Goal: Use online tool/utility: Utilize a website feature to perform a specific function

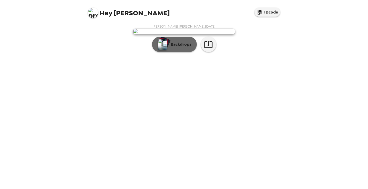
click at [185, 48] on p "Backdrops" at bounding box center [179, 44] width 23 height 6
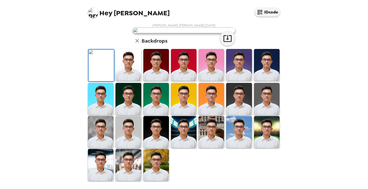
scroll to position [123, 0]
click at [124, 52] on img at bounding box center [129, 65] width 26 height 32
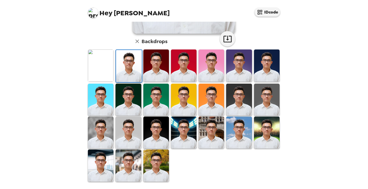
click at [128, 61] on img at bounding box center [129, 66] width 26 height 32
click at [281, 76] on div at bounding box center [185, 115] width 196 height 133
click at [278, 74] on img at bounding box center [267, 66] width 26 height 32
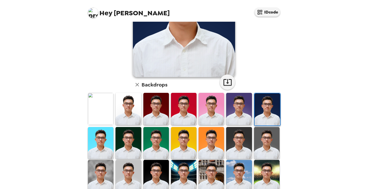
scroll to position [82, 0]
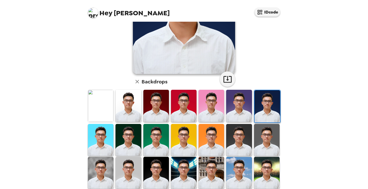
click at [92, 168] on img at bounding box center [101, 173] width 26 height 32
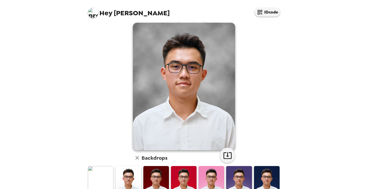
scroll to position [0, 0]
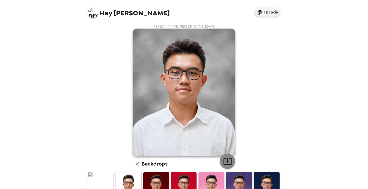
click at [227, 156] on button "button" at bounding box center [227, 161] width 15 height 15
